Goal: Task Accomplishment & Management: Manage account settings

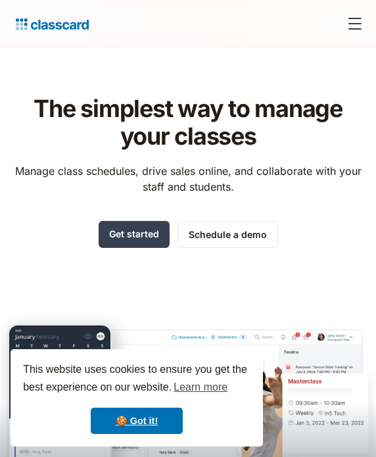
click at [358, 25] on div "menu" at bounding box center [355, 24] width 32 height 32
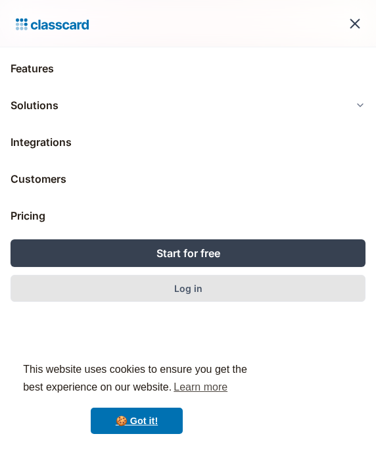
click at [201, 287] on div "Log in" at bounding box center [188, 289] width 28 height 14
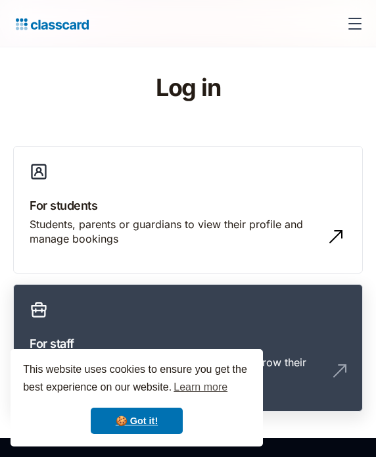
click at [149, 328] on link "For staff Teachers, coaches or admins to manage and grow their classes" at bounding box center [188, 348] width 350 height 128
